Goal: Register for event/course

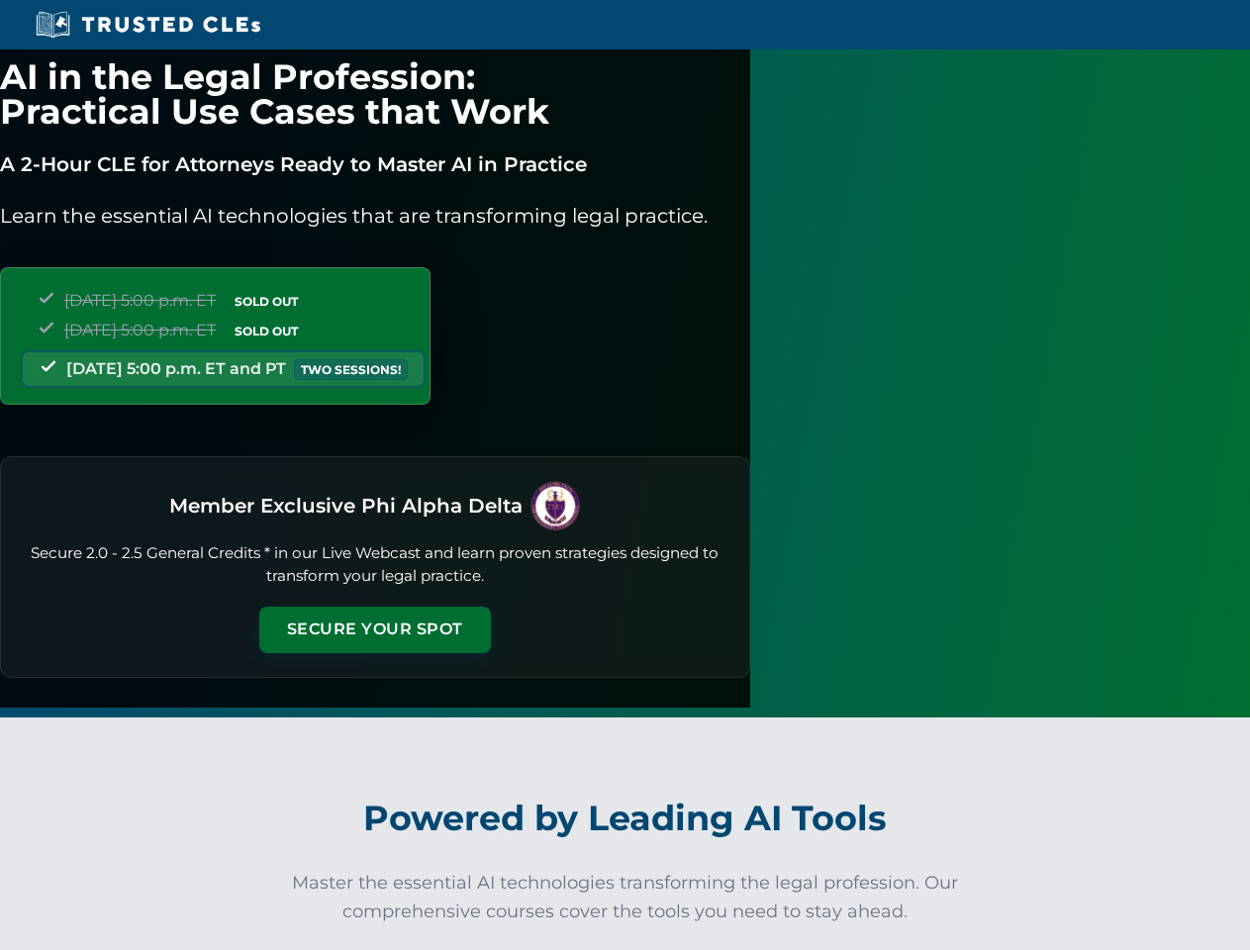
click at [491, 608] on button "Secure Your Spot" at bounding box center [375, 630] width 232 height 46
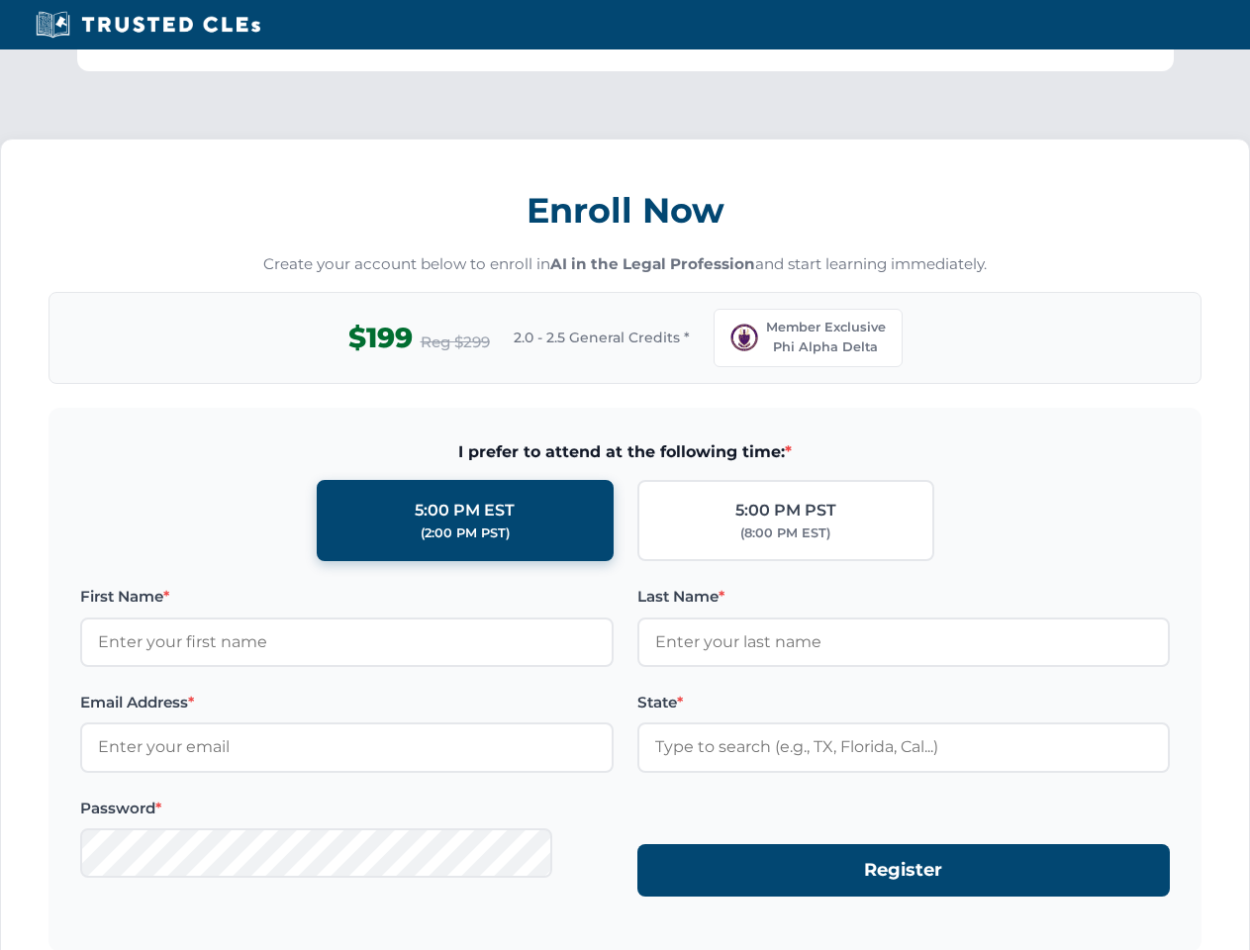
click at [309, 942] on div "Enroll Now Create your account below to enroll in AI in the Legal Profession an…" at bounding box center [625, 616] width 1250 height 955
click at [435, 942] on div "Enroll Now Create your account below to enroll in AI in the Legal Profession an…" at bounding box center [625, 616] width 1250 height 955
click at [562, 942] on div "Enroll Now Create your account below to enroll in AI in the Legal Profession an…" at bounding box center [625, 616] width 1250 height 955
click at [689, 942] on div "Enroll Now Create your account below to enroll in AI in the Legal Profession an…" at bounding box center [625, 616] width 1250 height 955
click at [815, 942] on div "Enroll Now Create your account below to enroll in AI in the Legal Profession an…" at bounding box center [625, 616] width 1250 height 955
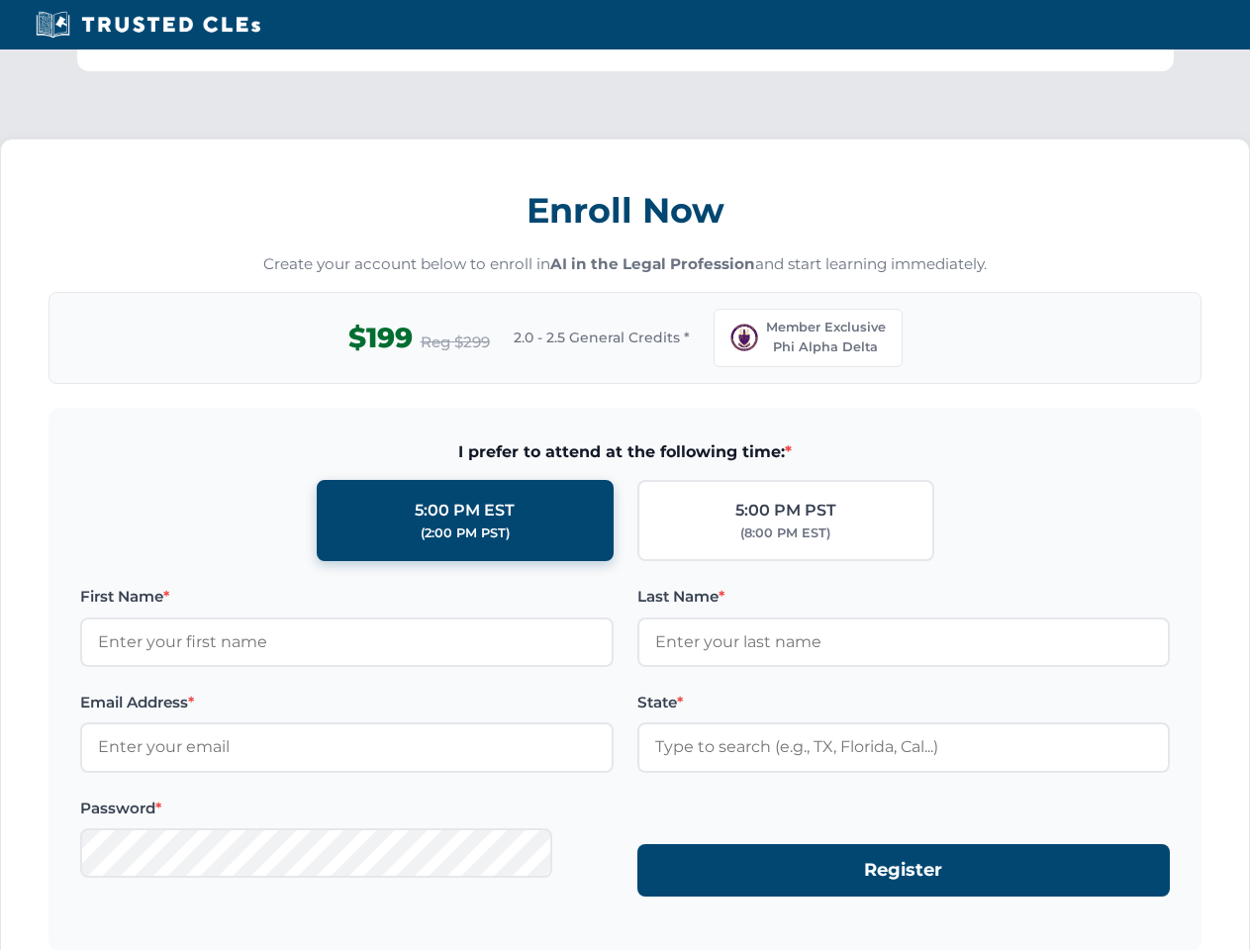
click at [942, 942] on div "Enroll Now Create your account below to enroll in AI in the Legal Profession an…" at bounding box center [625, 616] width 1250 height 955
click at [1069, 942] on div "Enroll Now Create your account below to enroll in AI in the Legal Profession an…" at bounding box center [625, 616] width 1250 height 955
